Goal: Task Accomplishment & Management: Use online tool/utility

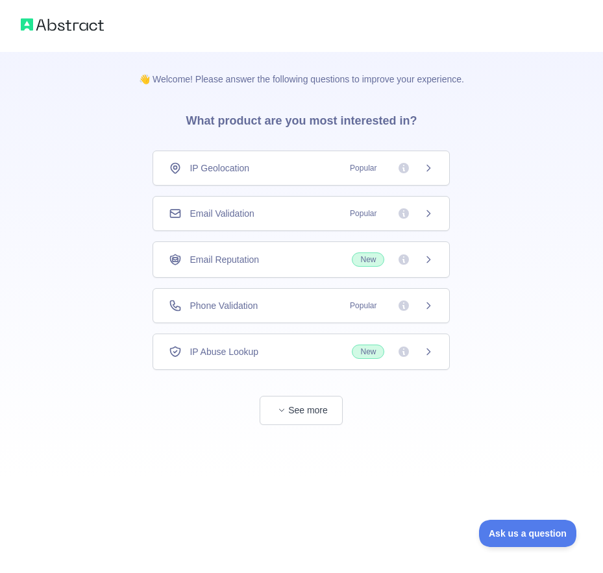
click at [245, 212] on span "Email Validation" at bounding box center [222, 213] width 64 height 13
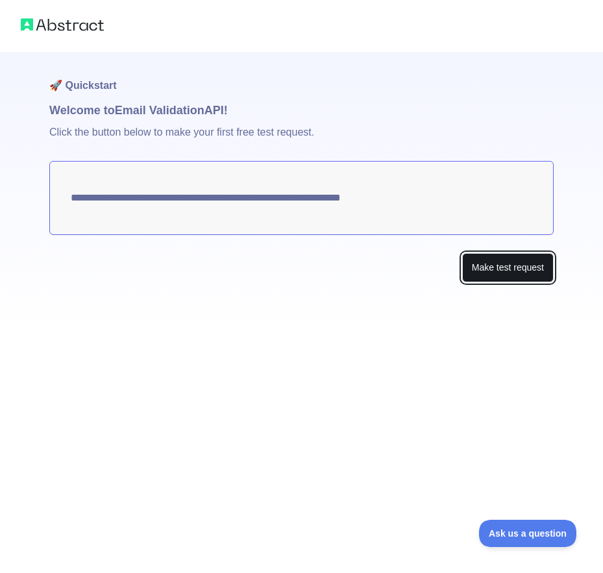
click at [501, 267] on button "Make test request" at bounding box center [508, 267] width 92 height 29
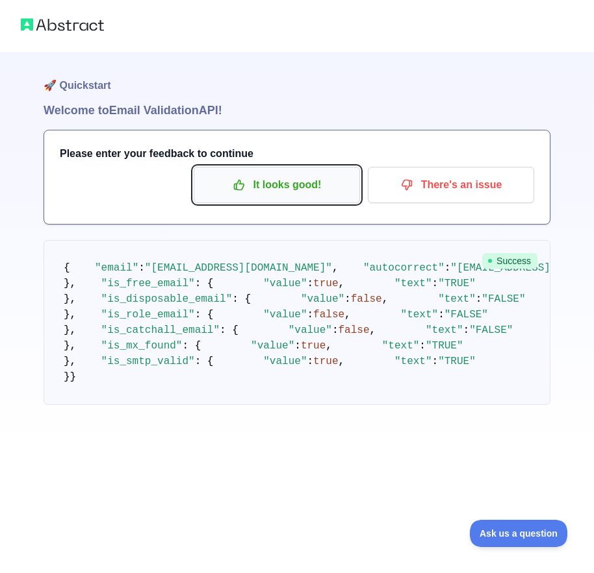
click at [297, 193] on p "It looks good!" at bounding box center [276, 185] width 147 height 22
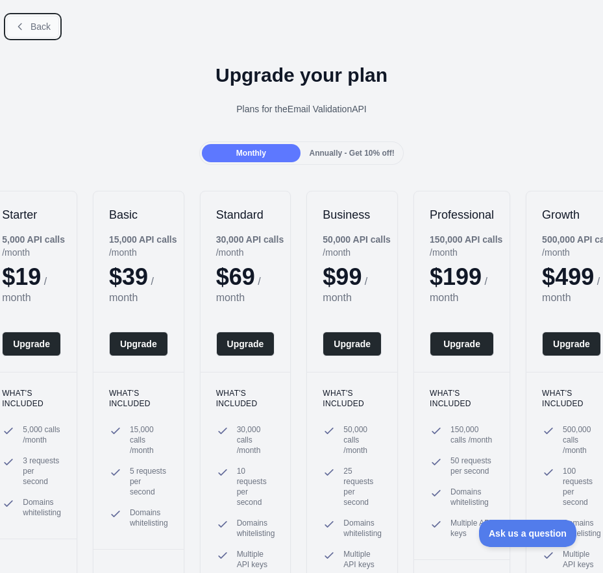
click at [38, 36] on button "Back" at bounding box center [32, 27] width 53 height 22
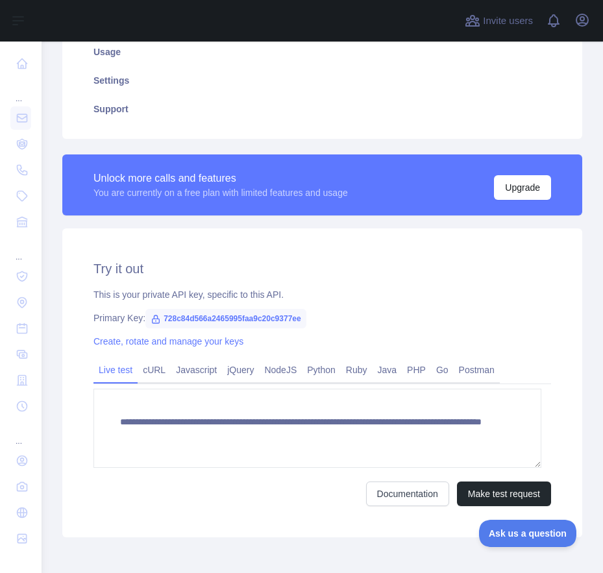
scroll to position [319, 0]
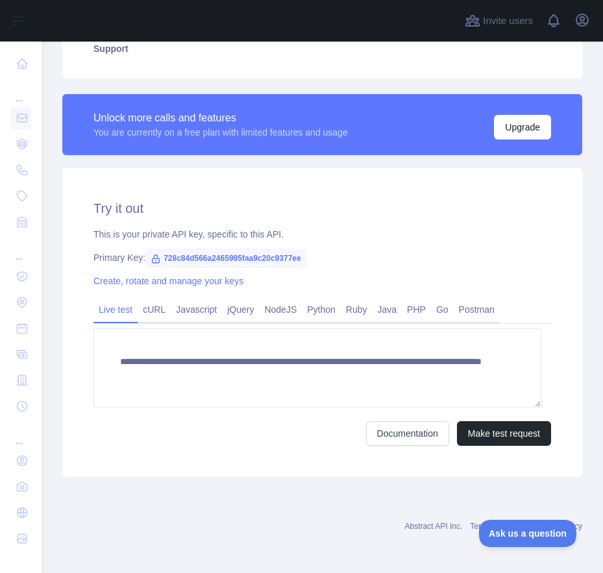
click at [203, 264] on span "728c84d566a2465995faa9c20c9377ee" at bounding box center [225, 258] width 161 height 19
click at [203, 261] on span "728c84d566a2465995faa9c20c9377ee" at bounding box center [225, 258] width 161 height 19
copy span "728c84d566a2465995faa9c20c9377ee"
